Goal: Task Accomplishment & Management: Complete application form

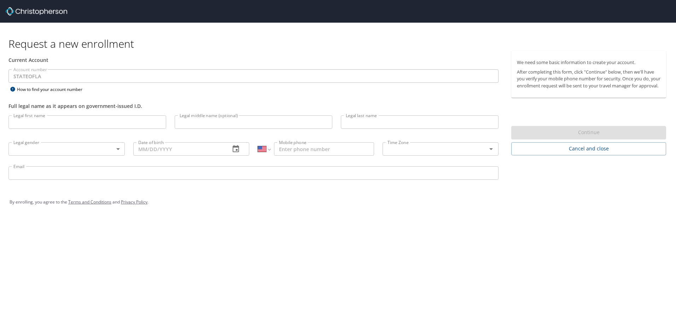
select select "US"
click at [71, 118] on input "Legal first name" at bounding box center [87, 121] width 158 height 13
type input "Alexander"
type input "Troy"
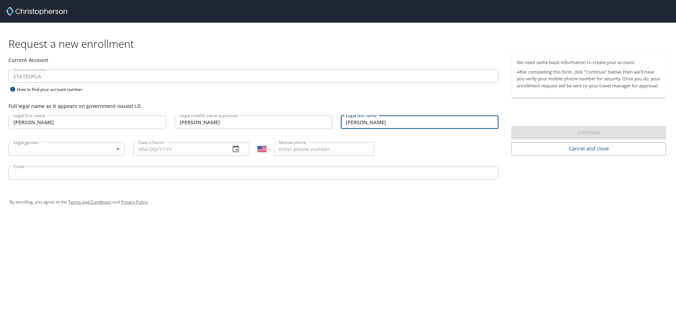
type input "Yates"
click at [89, 155] on body "Request a new enrollment Current Account Account number STATEOFLA Account numbe…" at bounding box center [338, 163] width 676 height 327
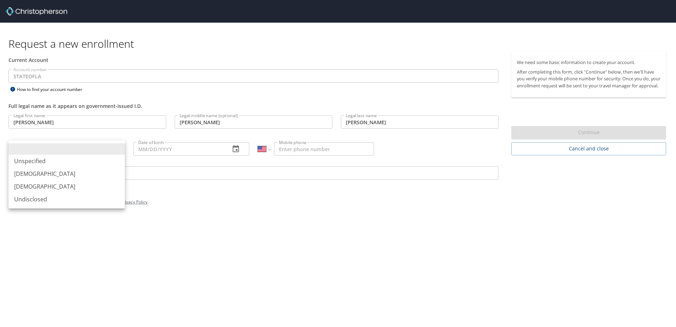
click at [92, 176] on li "Male" at bounding box center [66, 173] width 116 height 13
type input "Male"
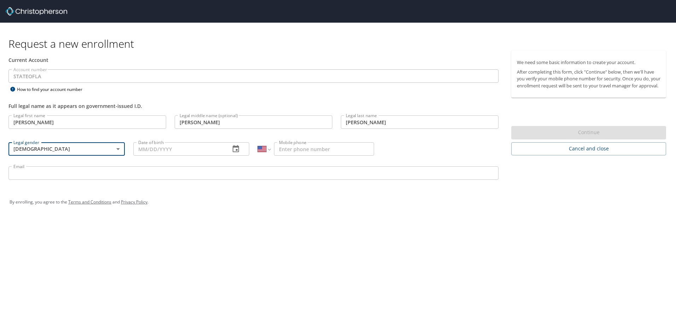
click at [176, 151] on input "Date of birth" at bounding box center [179, 148] width 92 height 13
type input "08/30/1995"
click at [371, 235] on div "Request a new enrollment Current Account Account number STATEOFLA Account numbe…" at bounding box center [338, 163] width 676 height 327
click at [343, 149] on input "Mobile phone" at bounding box center [324, 148] width 100 height 13
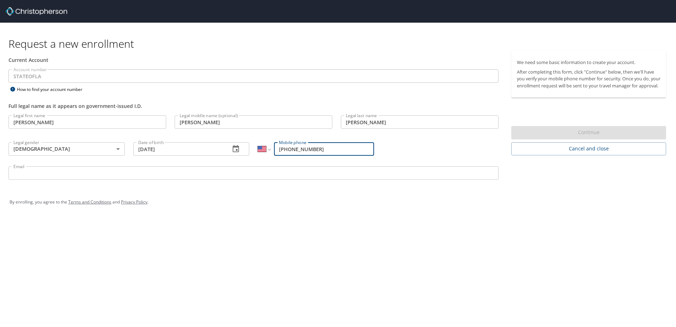
type input "(816) 289-7076"
click at [326, 171] on input "Email" at bounding box center [253, 172] width 490 height 13
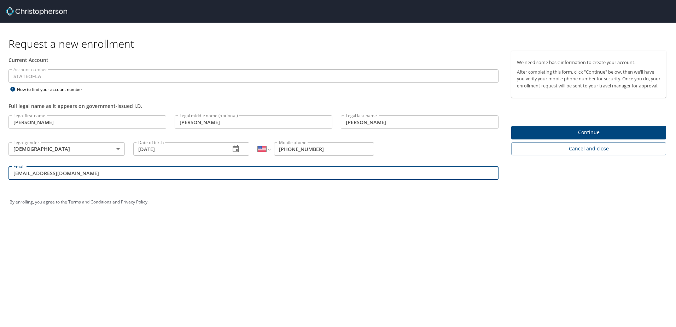
type input "ayate2@lsuhsc.edu"
click at [420, 240] on div "Request a new enrollment Current Account Account number STATEOFLA Account numbe…" at bounding box center [338, 163] width 676 height 327
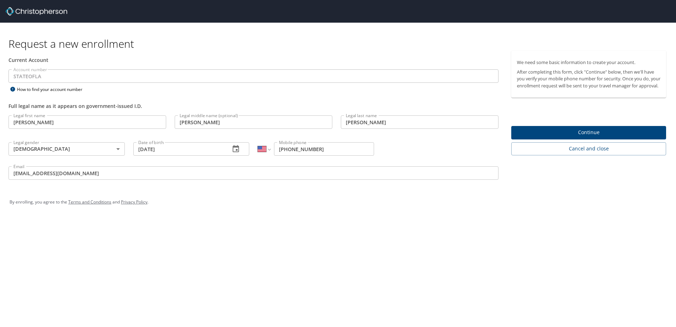
click at [534, 137] on span "Continue" at bounding box center [588, 132] width 143 height 9
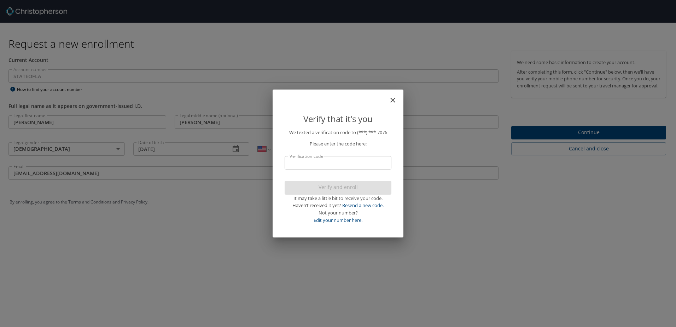
click at [288, 163] on input "Verification code" at bounding box center [337, 162] width 107 height 13
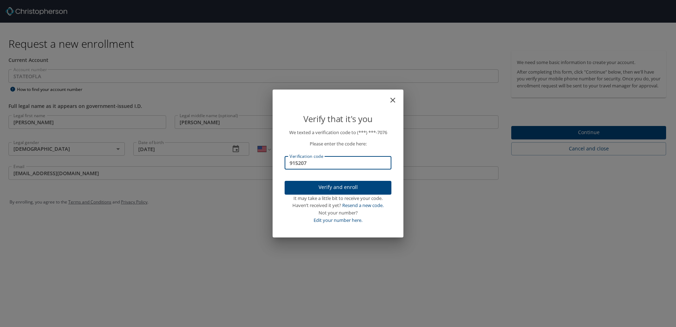
type input "915207"
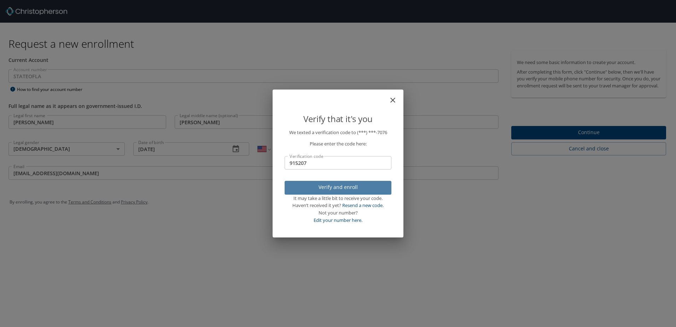
click at [330, 187] on span "Verify and enroll" at bounding box center [337, 187] width 95 height 9
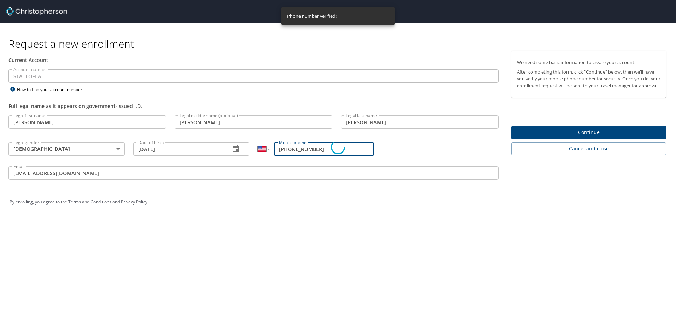
click at [589, 140] on div "Verify that it's you We texted a verification code to (***) ***- 7076 Please en…" at bounding box center [338, 163] width 676 height 327
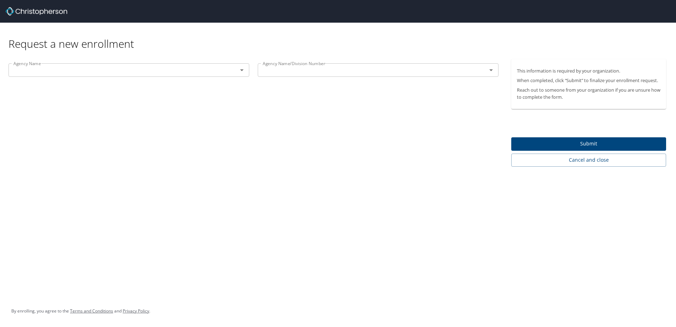
click at [225, 73] on input "text" at bounding box center [119, 69] width 216 height 9
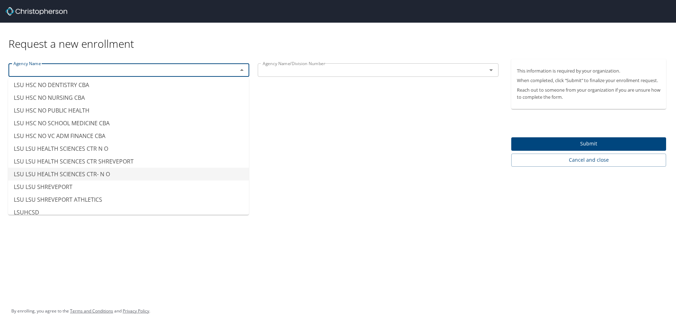
scroll to position [3450, 0]
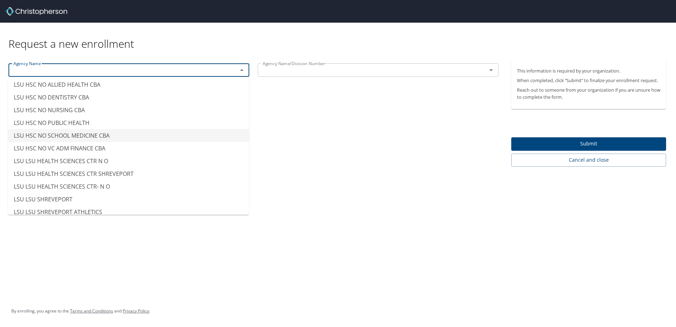
click at [166, 134] on li "LSU HSC NO SCHOOL MEDICINE CBA" at bounding box center [128, 135] width 241 height 13
type input "LSU HSC NO SCHOOL MEDICINE CBA"
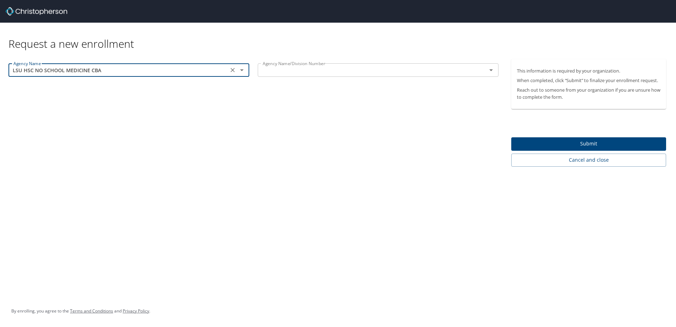
click at [358, 67] on input "text" at bounding box center [368, 69] width 216 height 9
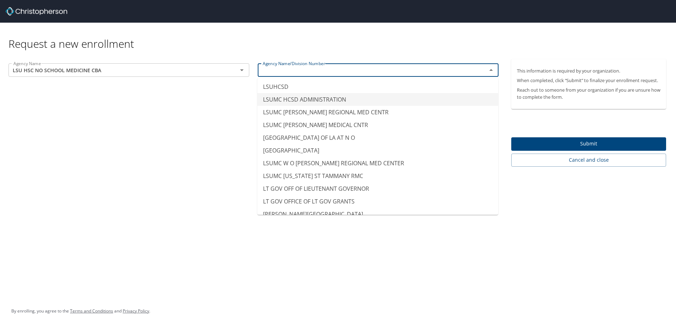
scroll to position [3575, 0]
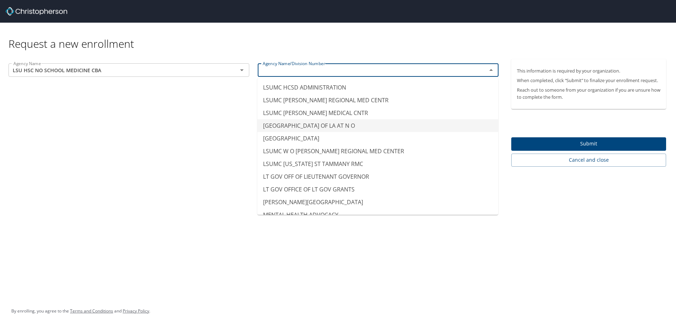
click at [239, 125] on div "Agency Name LSU HSC NO SCHOOL MEDICINE CBA Agency Name Agency Name/Division Num…" at bounding box center [253, 112] width 507 height 107
type input "LSUMC MEDICAL CENTER OF LA AT N O"
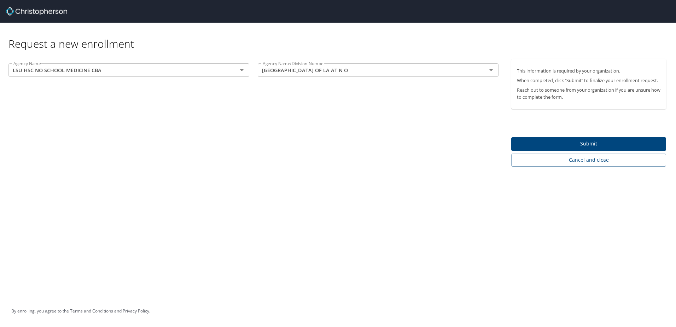
click at [206, 77] on p at bounding box center [128, 78] width 241 height 2
click at [208, 72] on input "LSU HSC NO SCHOOL MEDICINE CBA" at bounding box center [119, 69] width 216 height 9
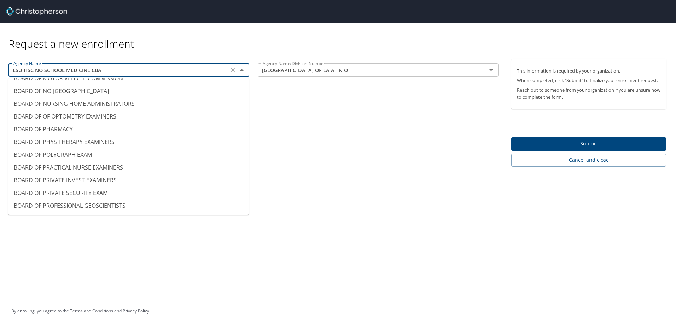
scroll to position [142, 0]
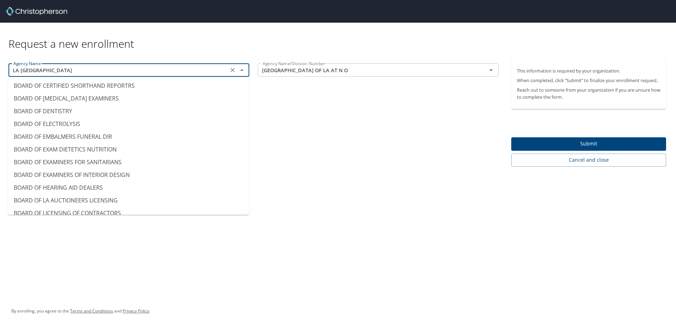
click at [339, 110] on div "Agency Name LA TECH UNIVERSITY MAIN Agency Name Agency Name/Division Number LSU…" at bounding box center [253, 112] width 507 height 107
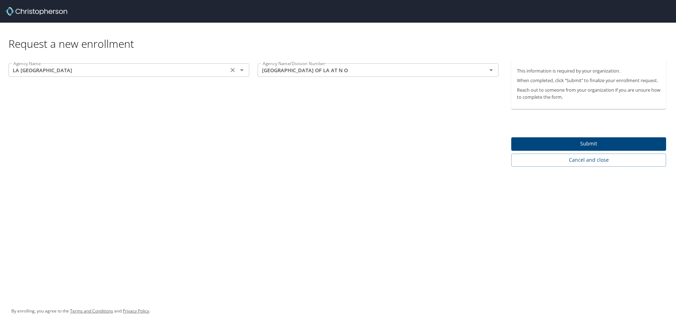
click at [180, 73] on input "LA TECH UNIVERSITY MAIN" at bounding box center [119, 69] width 216 height 9
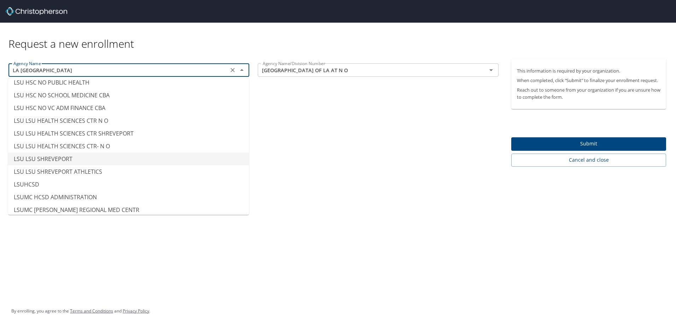
scroll to position [3455, 0]
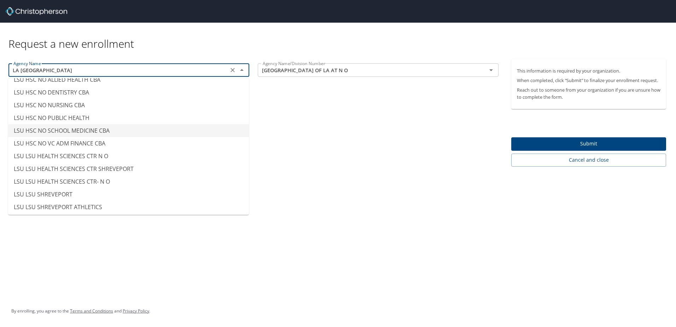
click at [180, 136] on li "LSU HSC NO SCHOOL MEDICINE CBA" at bounding box center [128, 130] width 241 height 13
type input "LSU HSC NO SCHOOL MEDICINE CBA"
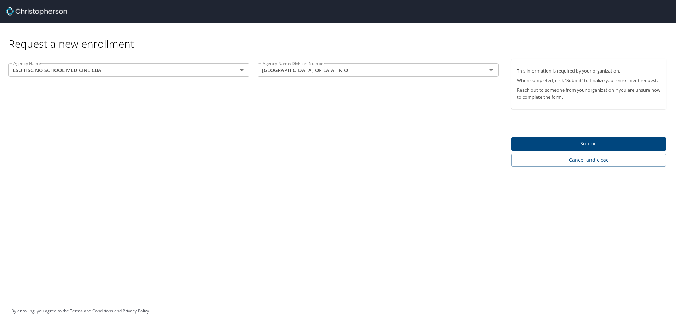
click at [180, 136] on div "Agency Name LSU HSC NO SCHOOL MEDICINE CBA Agency Name Agency Name/Division Num…" at bounding box center [253, 112] width 507 height 107
click at [325, 75] on div "LSUMC MEDICAL CENTER OF LA AT N O Agency Name/Division Number" at bounding box center [378, 69] width 241 height 13
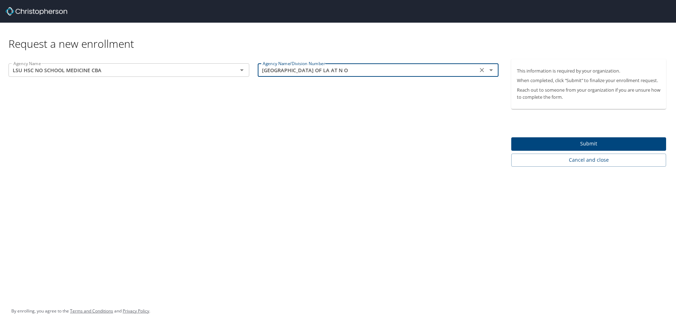
click at [388, 72] on input "LSUMC MEDICAL CENTER OF LA AT N O" at bounding box center [368, 69] width 216 height 9
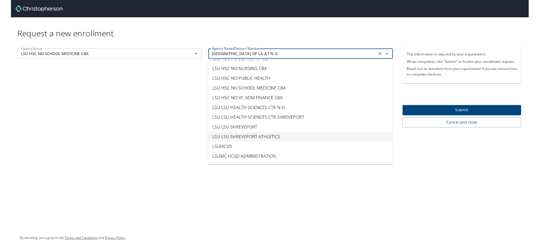
scroll to position [3494, 0]
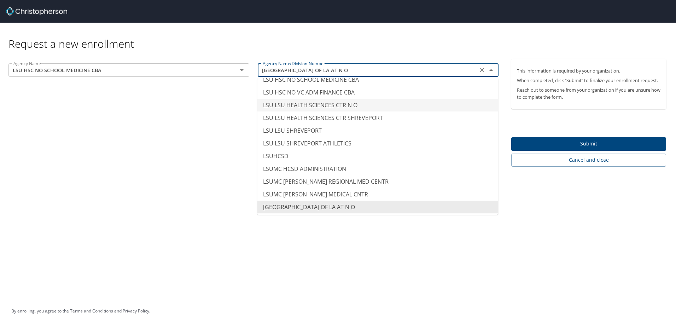
click at [386, 103] on li "LSU LSU HEALTH SCIENCES CTR N O" at bounding box center [377, 105] width 241 height 13
type input "LSU LSU HEALTH SCIENCES CTR N O"
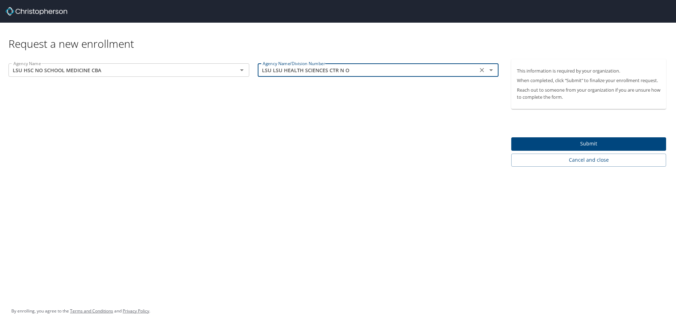
click at [386, 103] on div "Agency Name LSU HSC NO SCHOOL MEDICINE CBA Agency Name Agency Name/Division Num…" at bounding box center [253, 112] width 507 height 107
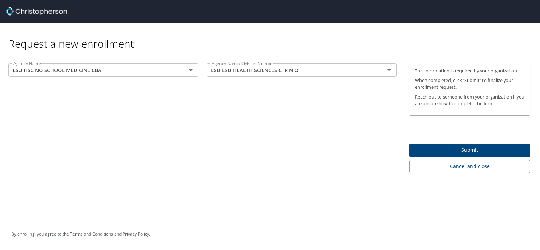
click at [214, 143] on div "Agency Name LSU HSC NO SCHOOL MEDICINE CBA Agency Name Agency Name/Division Num…" at bounding box center [202, 116] width 405 height 114
click at [311, 162] on div "Agency Name LSU HSC NO SCHOOL MEDICINE CBA Agency Name Agency Name/Division Num…" at bounding box center [202, 116] width 405 height 114
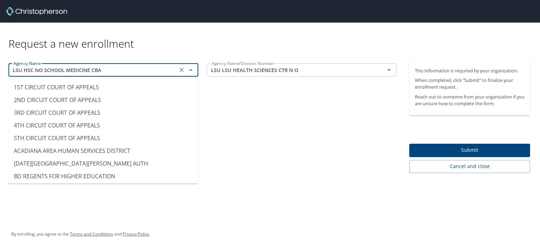
click at [165, 70] on input "LSU HSC NO SCHOOL MEDICINE CBA" at bounding box center [93, 69] width 165 height 9
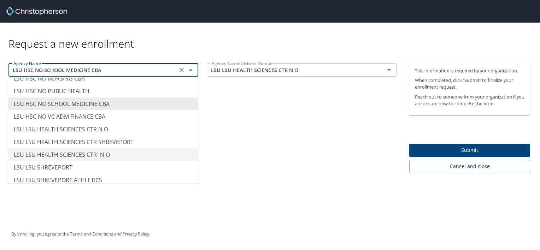
scroll to position [3491, 0]
click at [117, 148] on li "LSU LSU HEALTH SCIENCES CTR- N O" at bounding box center [103, 154] width 190 height 13
type input "LSU LSU HEALTH SCIENCES CTR- N O"
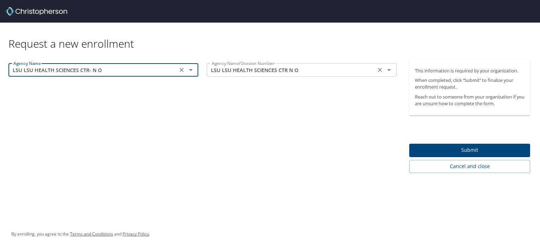
click at [232, 72] on input "LSU LSU HEALTH SCIENCES CTR N O" at bounding box center [291, 69] width 165 height 9
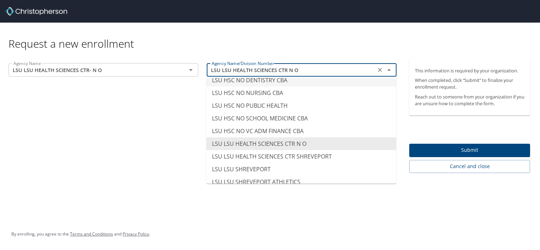
scroll to position [3465, 0]
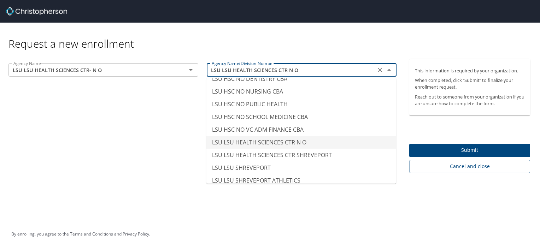
click at [360, 136] on li "LSU LSU HEALTH SCIENCES CTR N O" at bounding box center [301, 142] width 190 height 13
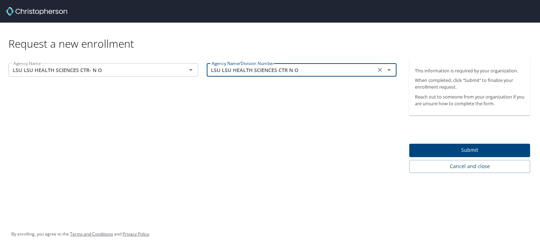
click at [365, 130] on div "Agency Name LSU LSU HEALTH SCIENCES CTR- N O Agency Name Agency Name/Division N…" at bounding box center [202, 116] width 405 height 114
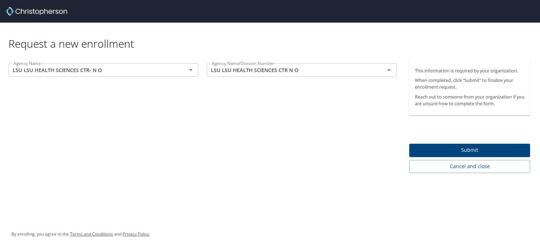
click at [457, 153] on span "Submit" at bounding box center [470, 150] width 110 height 9
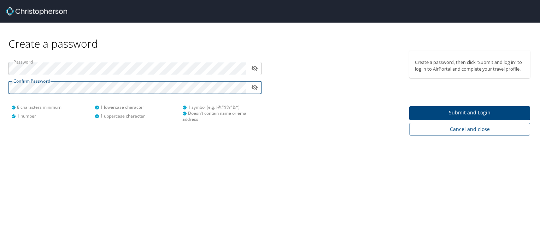
click at [255, 67] on icon "toggle password visibility" at bounding box center [254, 68] width 7 height 7
click at [440, 116] on span "Submit and Login" at bounding box center [470, 112] width 110 height 9
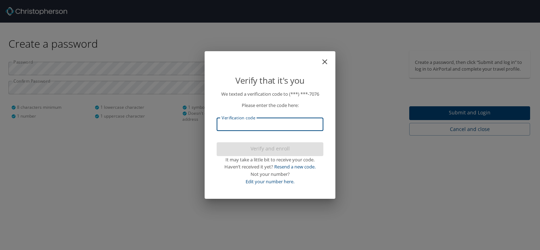
click at [297, 122] on input "Verification code" at bounding box center [270, 124] width 107 height 13
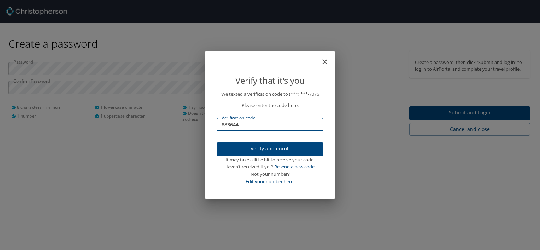
type input "883644"
click at [295, 151] on span "Verify and enroll" at bounding box center [269, 149] width 95 height 9
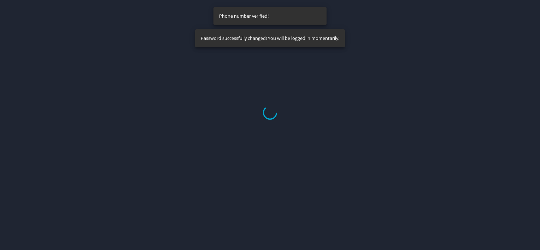
select select "US"
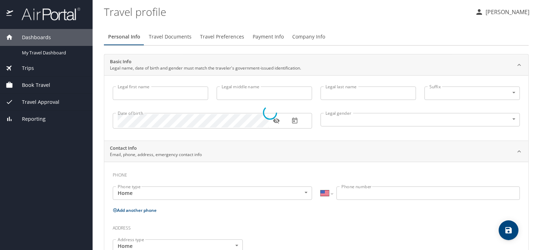
type input "Alexander"
type input "Troy"
type input "Yates"
type input "Male"
select select "US"
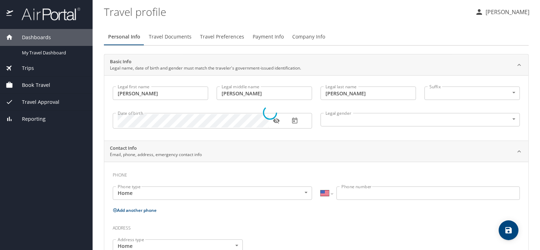
select select "US"
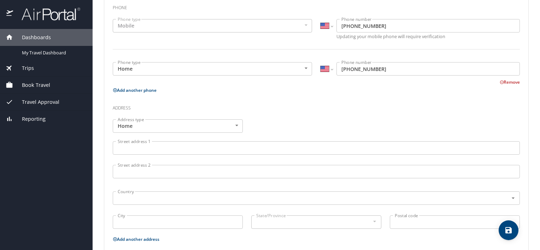
scroll to position [167, 0]
click at [31, 71] on span "Trips" at bounding box center [23, 68] width 21 height 8
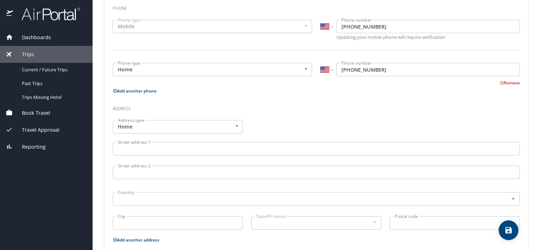
click at [38, 112] on span "Book Travel" at bounding box center [31, 113] width 37 height 8
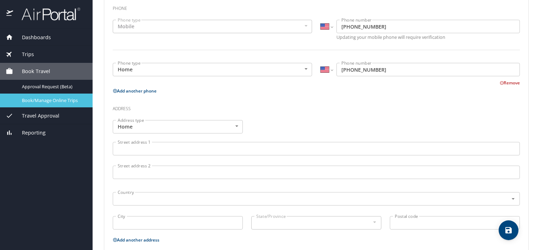
click at [46, 98] on span "Book/Manage Online Trips" at bounding box center [53, 100] width 62 height 7
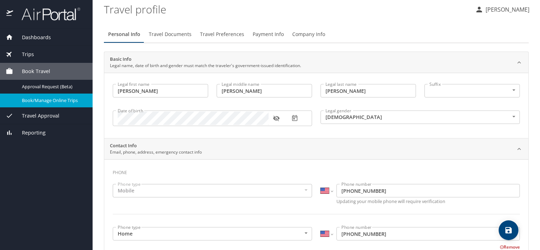
scroll to position [0, 0]
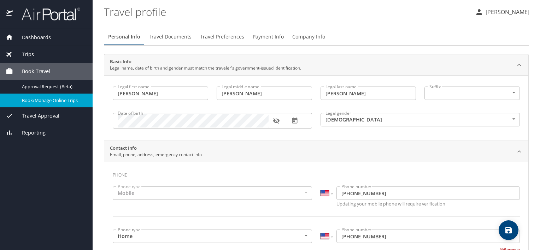
click at [31, 57] on span "Trips" at bounding box center [23, 55] width 21 height 8
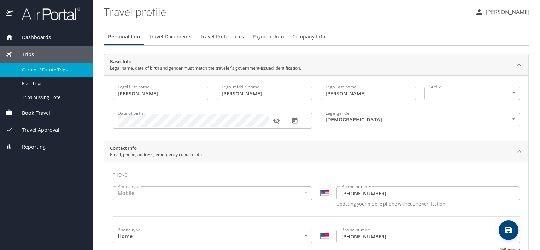
click at [42, 71] on span "Current / Future Trips" at bounding box center [53, 69] width 62 height 7
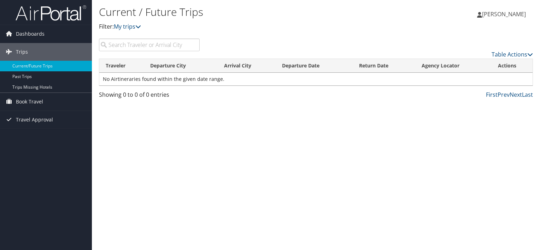
click at [205, 78] on td "No Airtineraries found within the given date range." at bounding box center [315, 79] width 433 height 13
click at [127, 27] on link "My trips" at bounding box center [127, 27] width 27 height 8
